Goal: Task Accomplishment & Management: Use online tool/utility

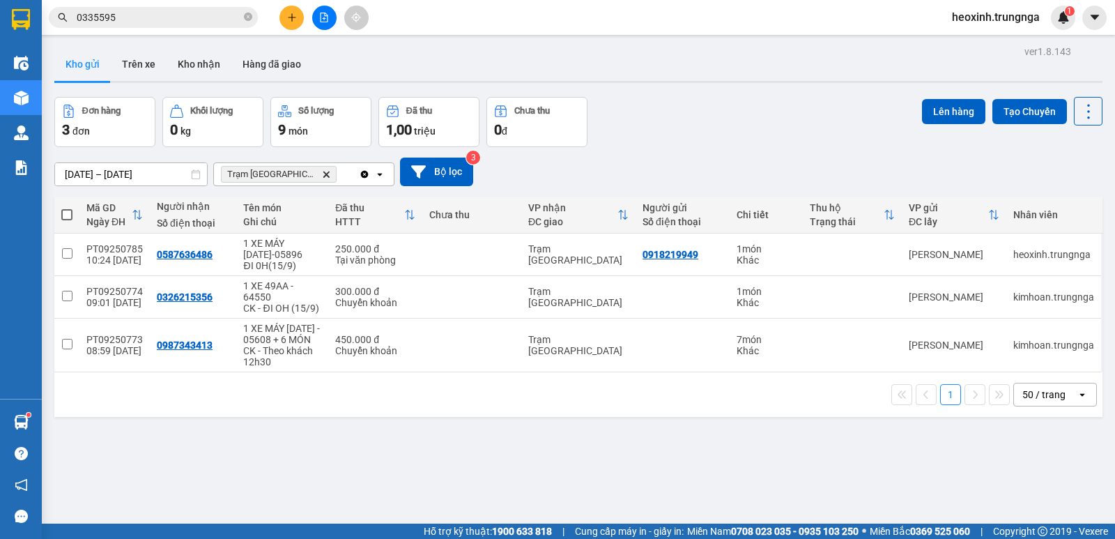
click at [319, 17] on icon "file-add" at bounding box center [324, 18] width 10 height 10
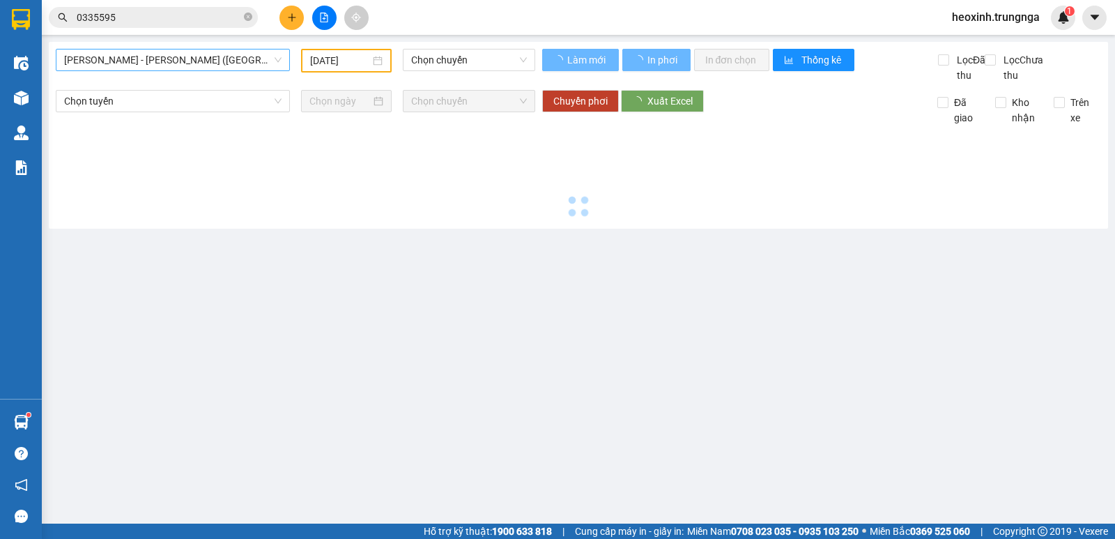
type input "[DATE]"
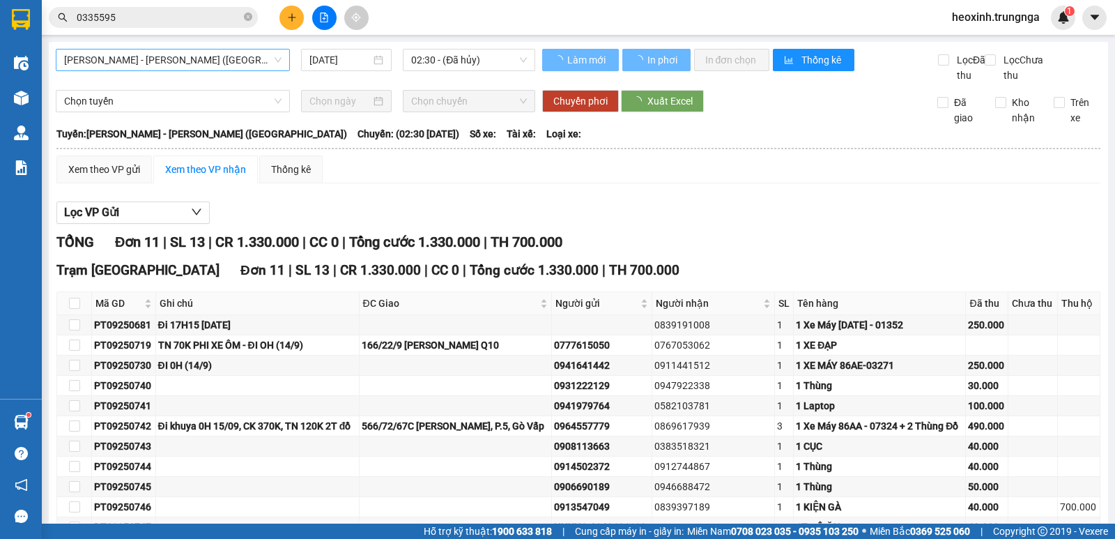
click at [212, 54] on span "[PERSON_NAME] - [PERSON_NAME] ([GEOGRAPHIC_DATA])" at bounding box center [172, 59] width 217 height 21
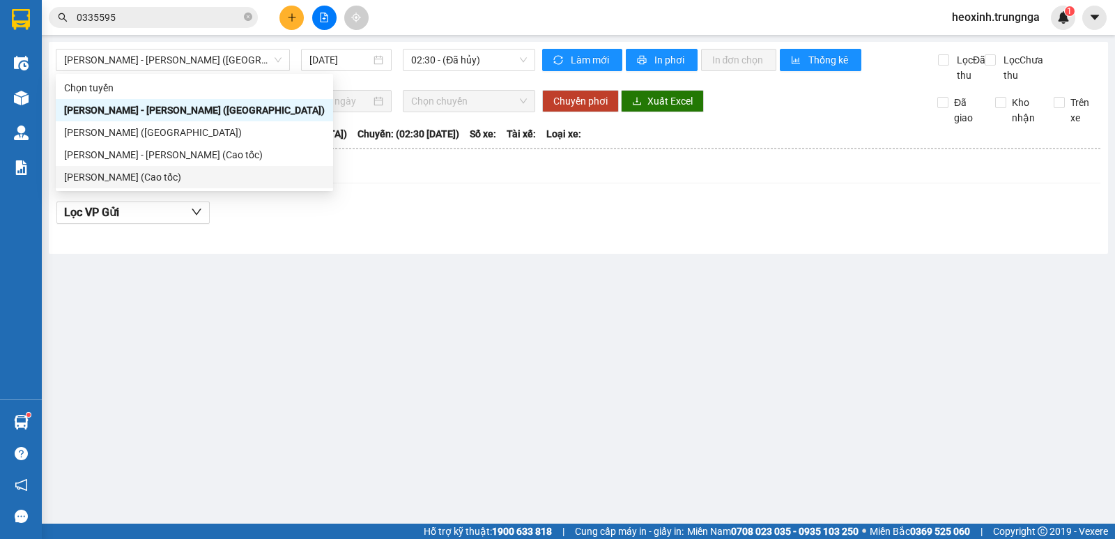
drag, startPoint x: 449, startPoint y: 212, endPoint x: 411, endPoint y: 194, distance: 41.5
click at [437, 212] on div "Lọc VP Gửi" at bounding box center [578, 216] width 1044 height 45
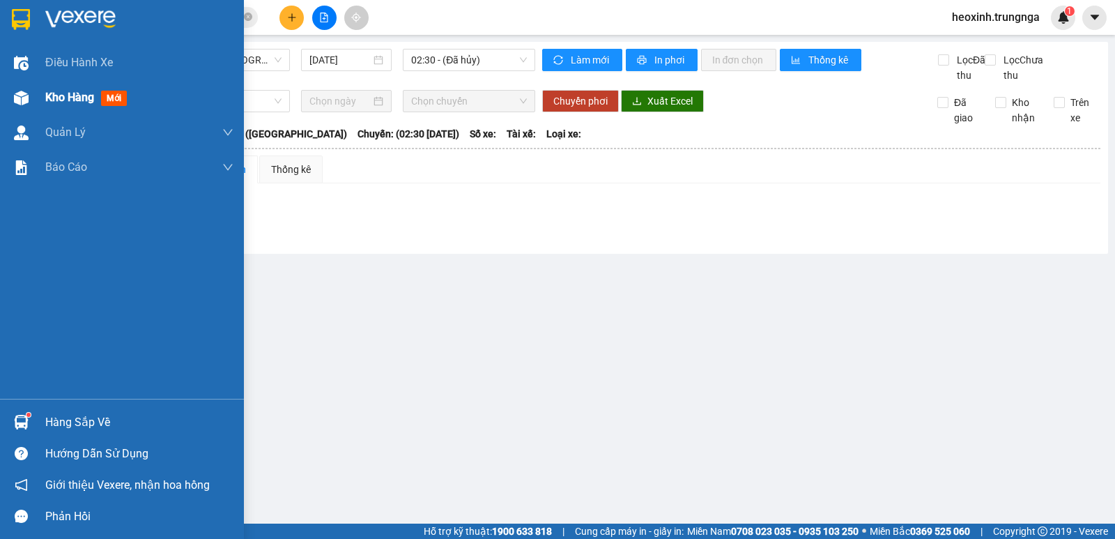
click at [61, 91] on span "Kho hàng" at bounding box center [69, 97] width 49 height 13
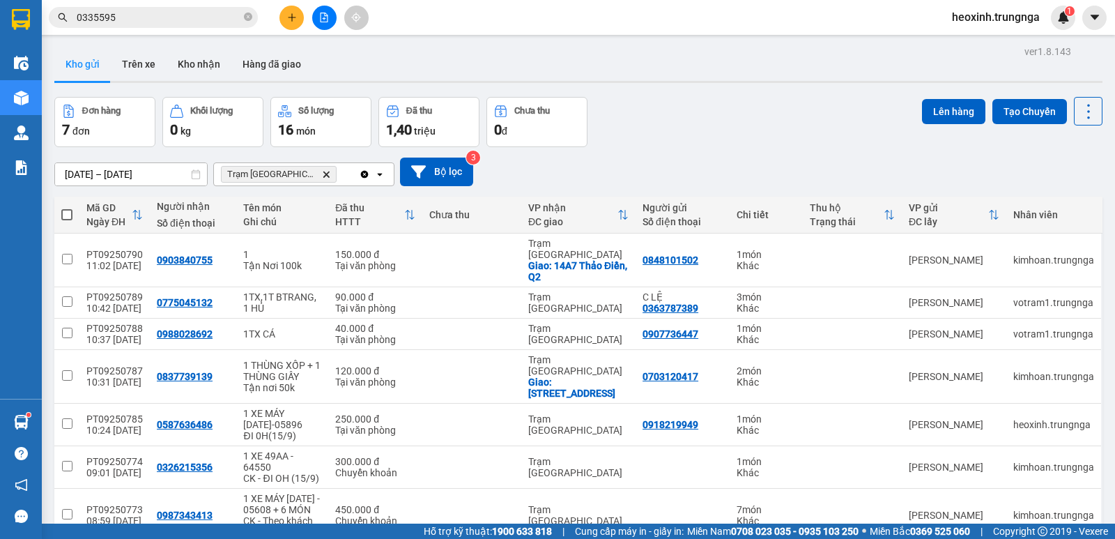
click at [169, 17] on input "0335595" at bounding box center [159, 17] width 164 height 15
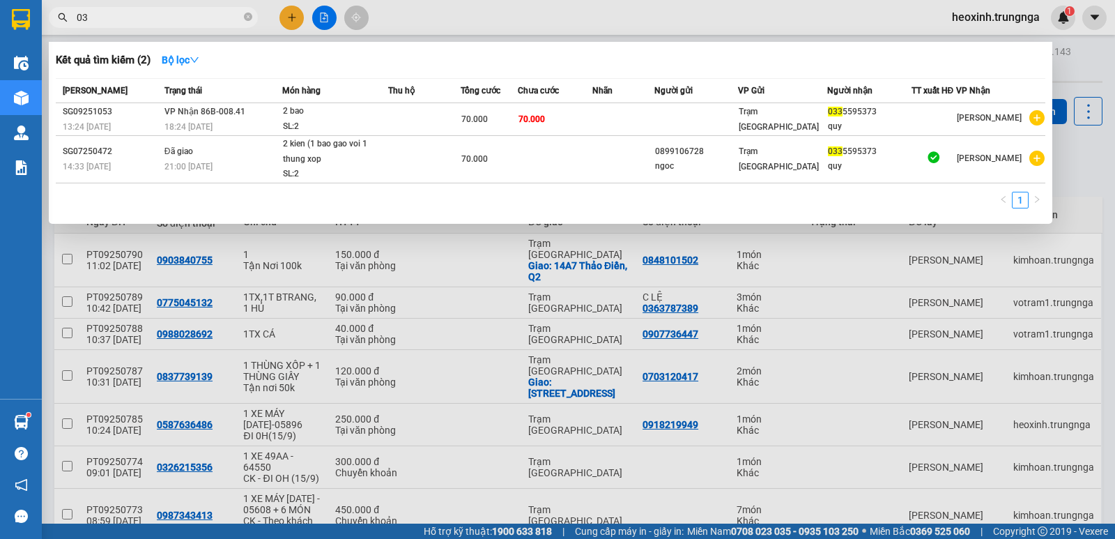
type input "0"
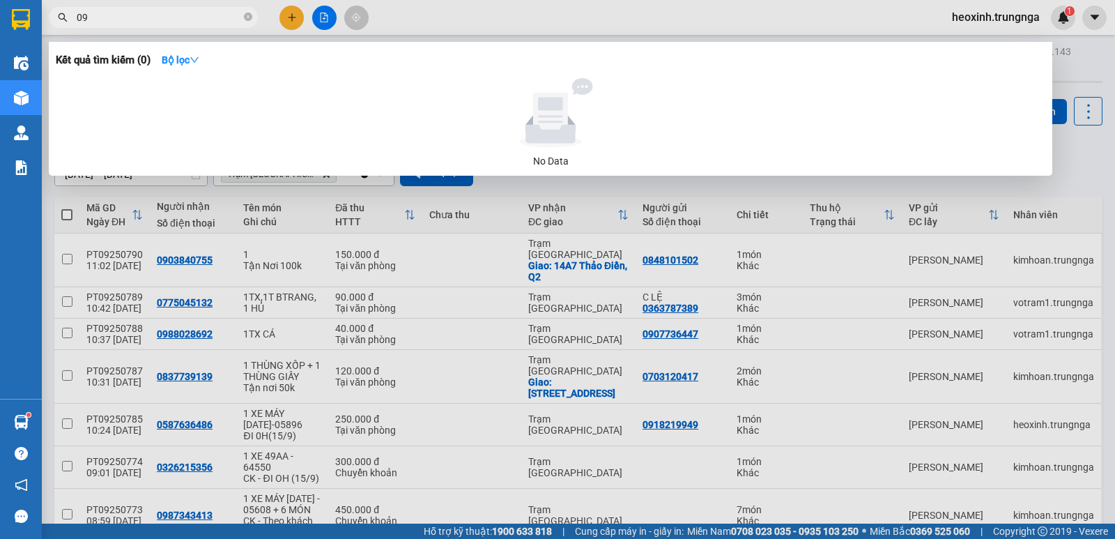
type input "0"
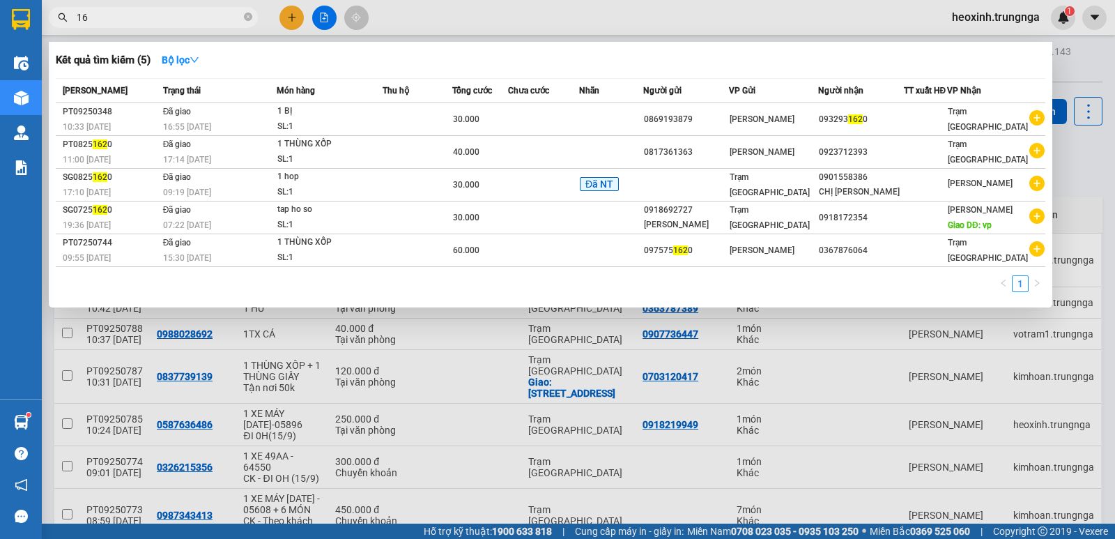
type input "1"
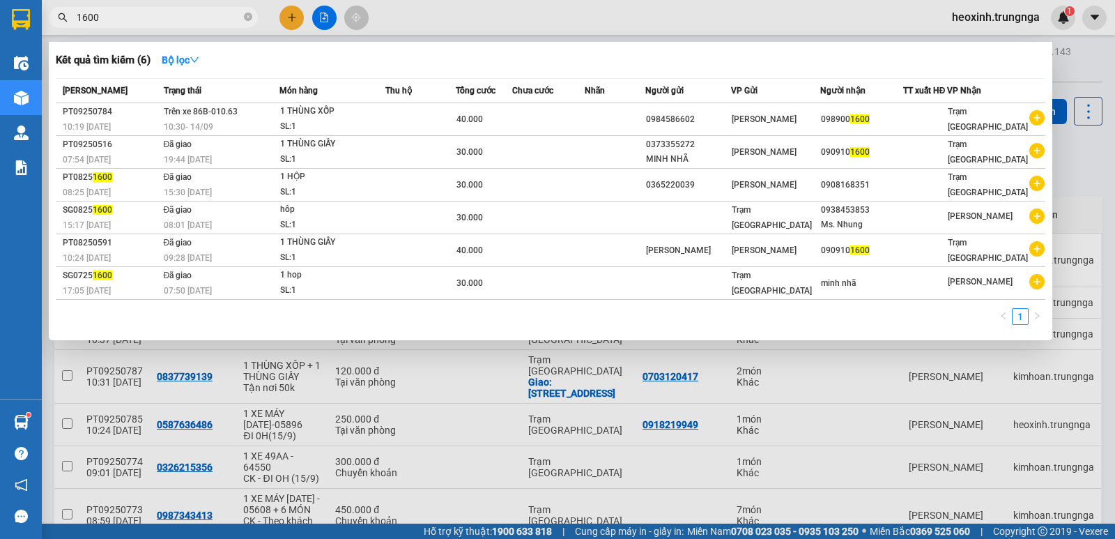
type input "1600"
drag, startPoint x: 571, startPoint y: 8, endPoint x: 556, endPoint y: 12, distance: 15.9
click at [566, 9] on div at bounding box center [557, 269] width 1115 height 539
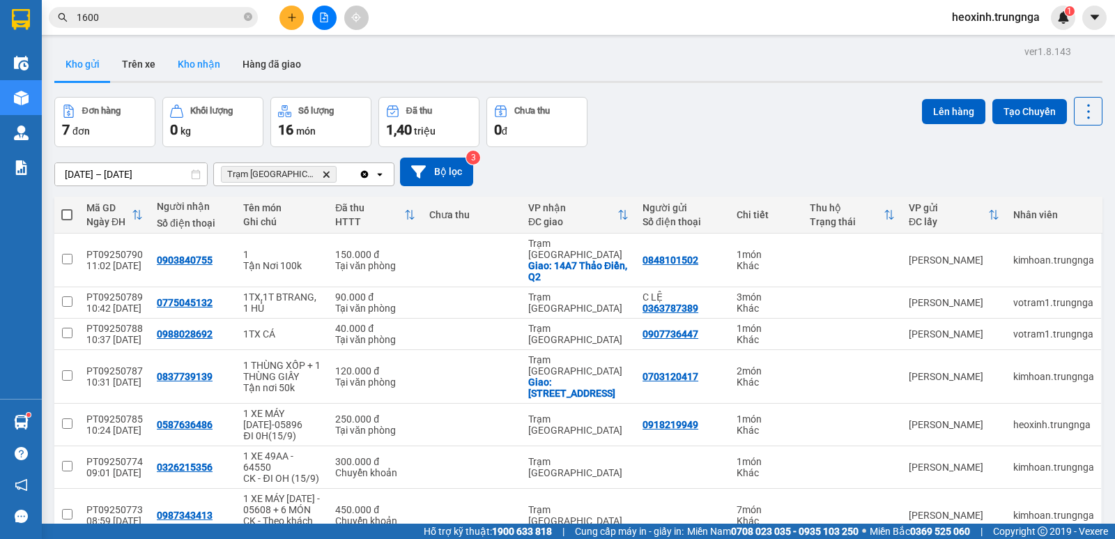
click at [188, 59] on button "Kho nhận" at bounding box center [199, 63] width 65 height 33
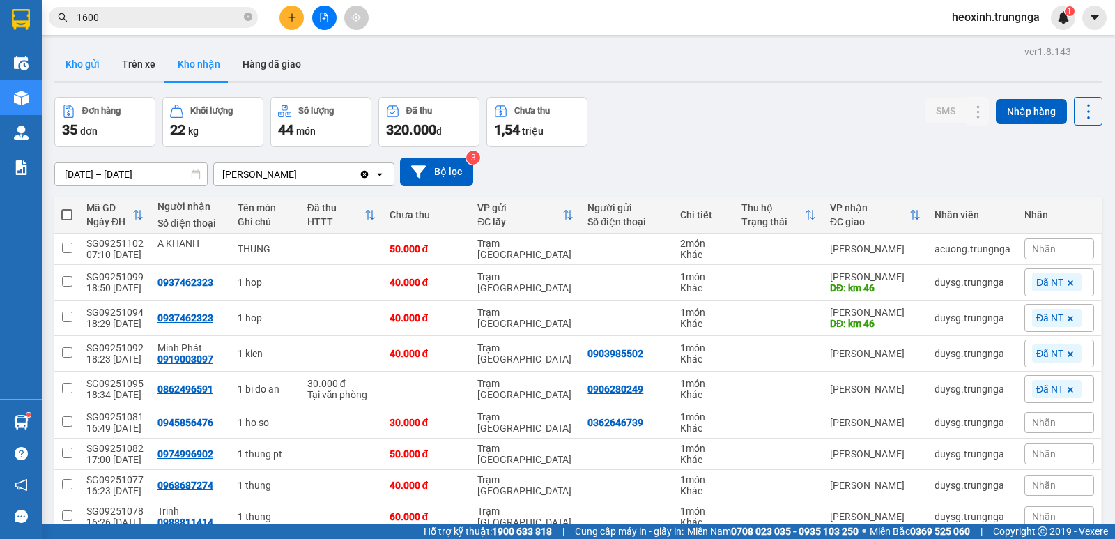
click at [77, 65] on button "Kho gửi" at bounding box center [82, 63] width 56 height 33
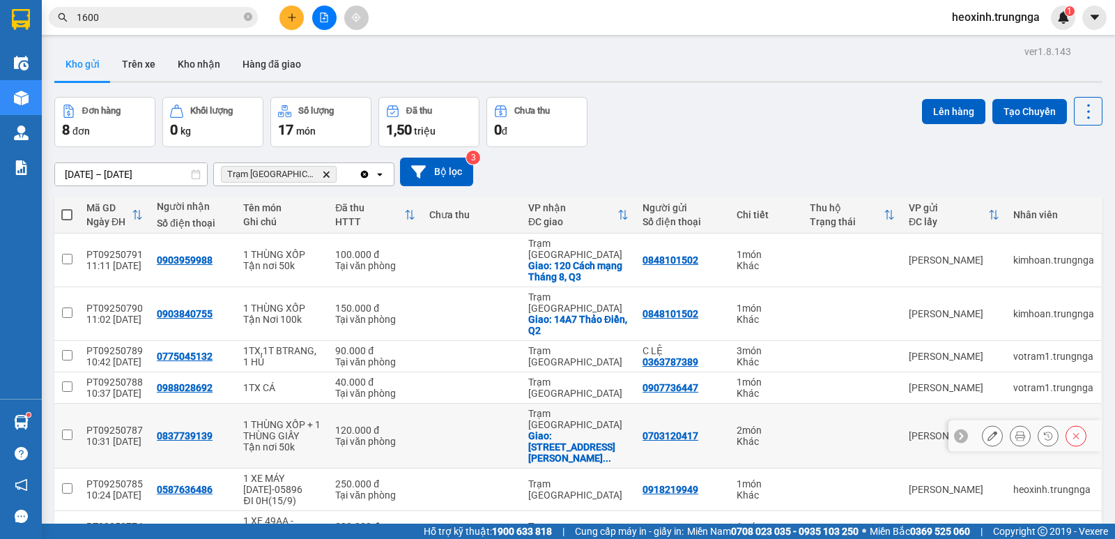
scroll to position [118, 0]
